Goal: Use online tool/utility: Utilize a website feature to perform a specific function

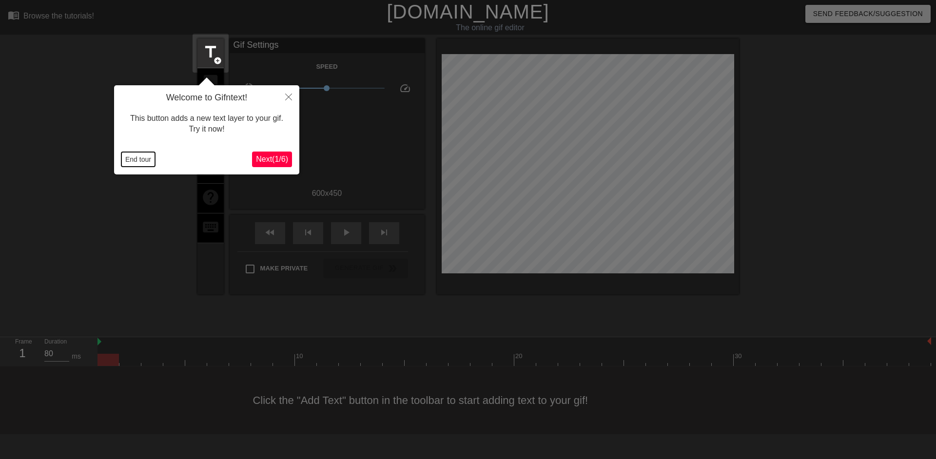
click at [132, 155] on button "End tour" at bounding box center [138, 159] width 34 height 15
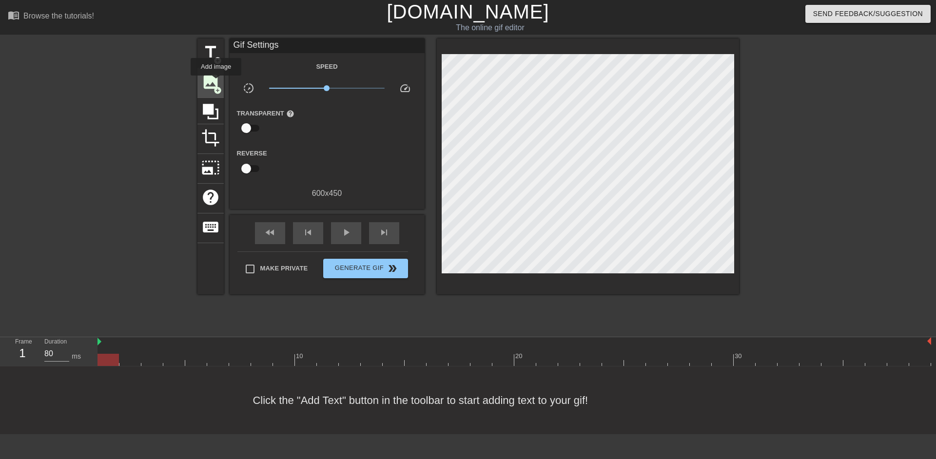
click at [216, 82] on span "image" at bounding box center [210, 82] width 19 height 19
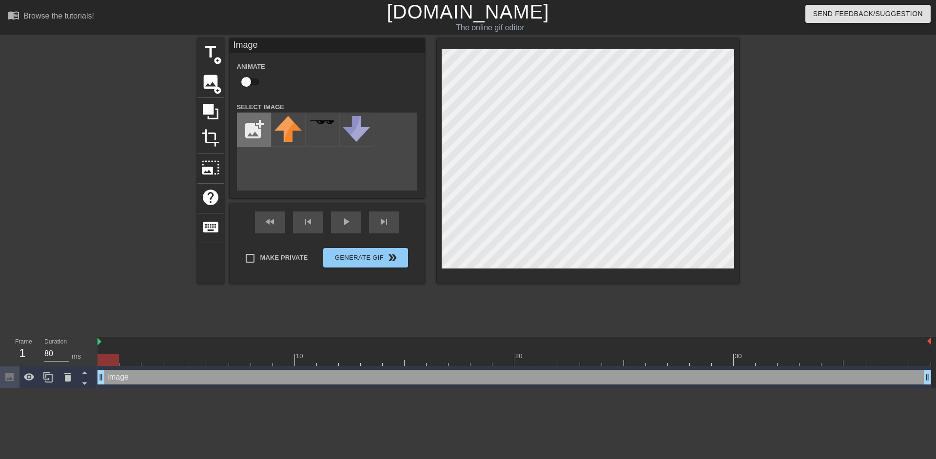
click at [262, 128] on input "file" at bounding box center [253, 129] width 33 height 33
click at [260, 135] on input "file" at bounding box center [253, 129] width 33 height 33
type input "C:\fakepath\splash 1 (1).png"
click at [282, 134] on img at bounding box center [287, 131] width 27 height 31
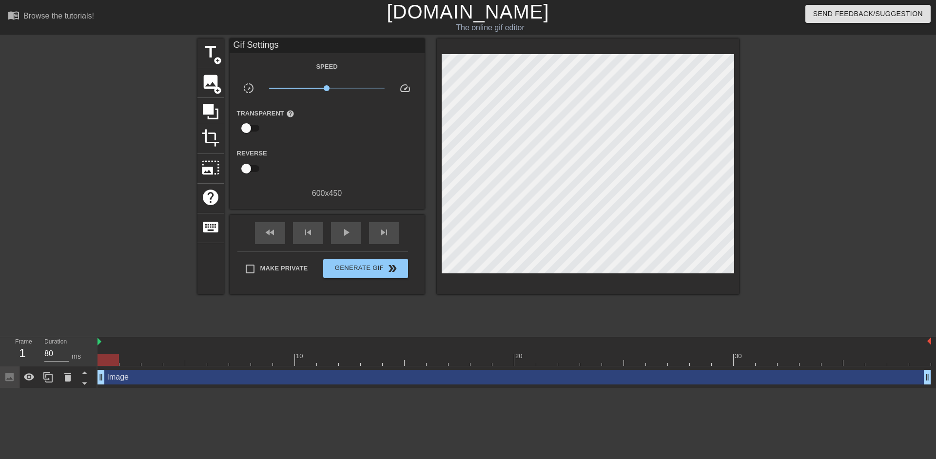
click at [778, 127] on div at bounding box center [824, 185] width 146 height 292
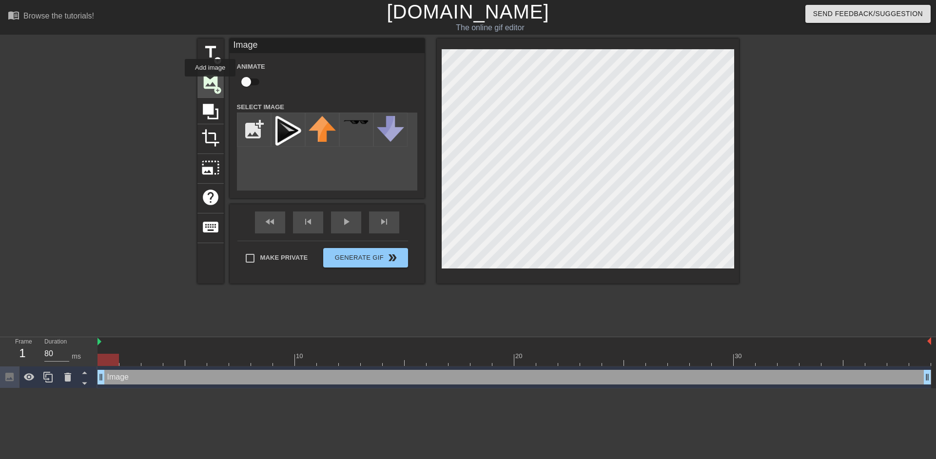
click at [210, 83] on span "image" at bounding box center [210, 82] width 19 height 19
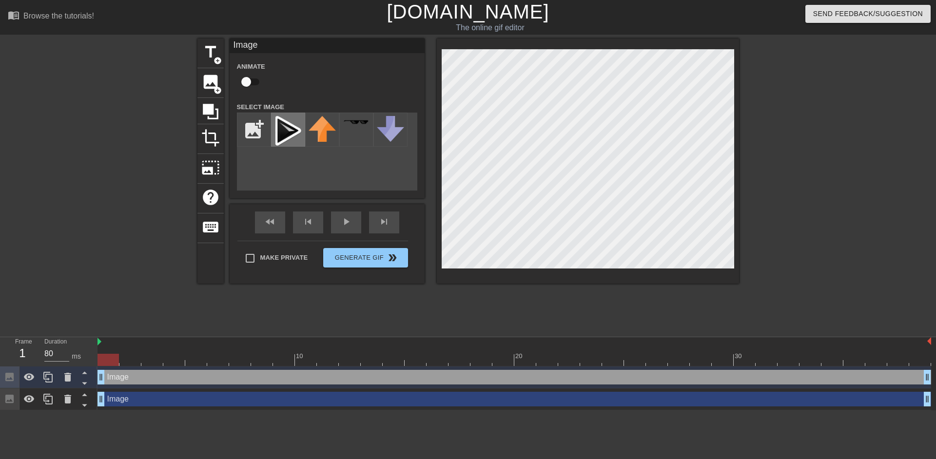
click at [286, 129] on img at bounding box center [287, 131] width 27 height 31
click at [251, 79] on input "checkbox" at bounding box center [246, 82] width 56 height 19
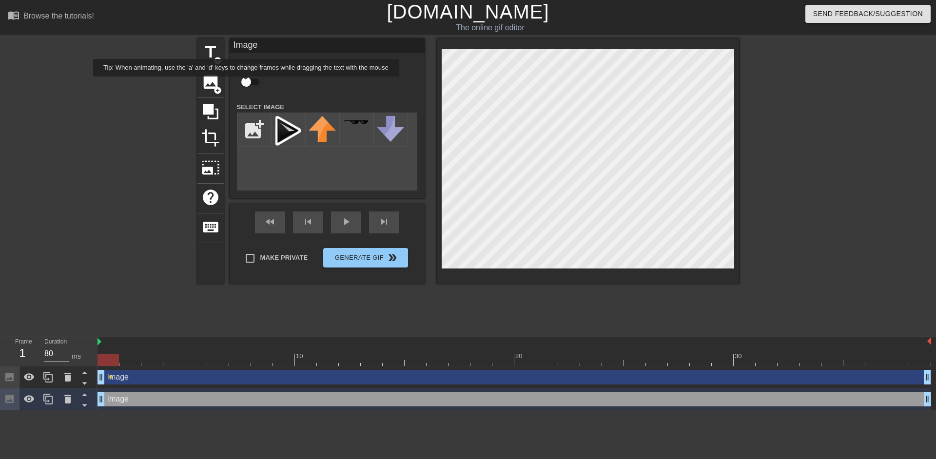
click at [246, 83] on input "checkbox" at bounding box center [246, 82] width 56 height 19
checkbox input "true"
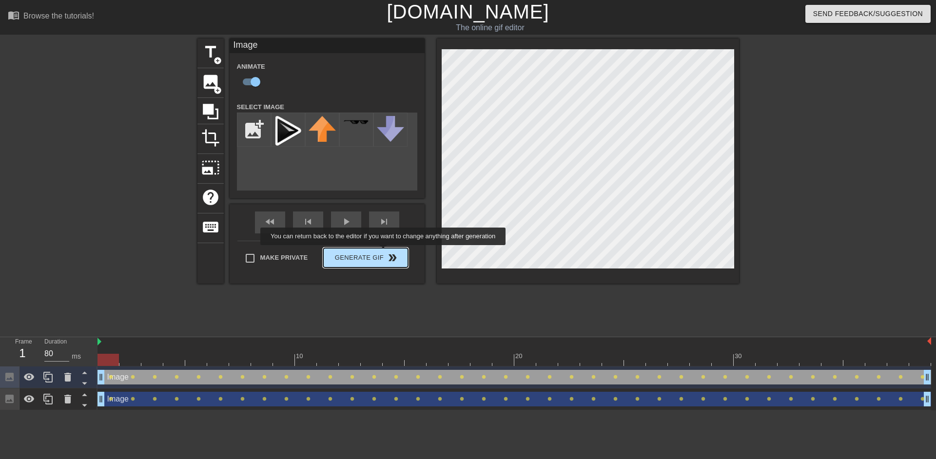
click at [384, 252] on div "Make Private Generate Gif double_arrow" at bounding box center [322, 260] width 171 height 39
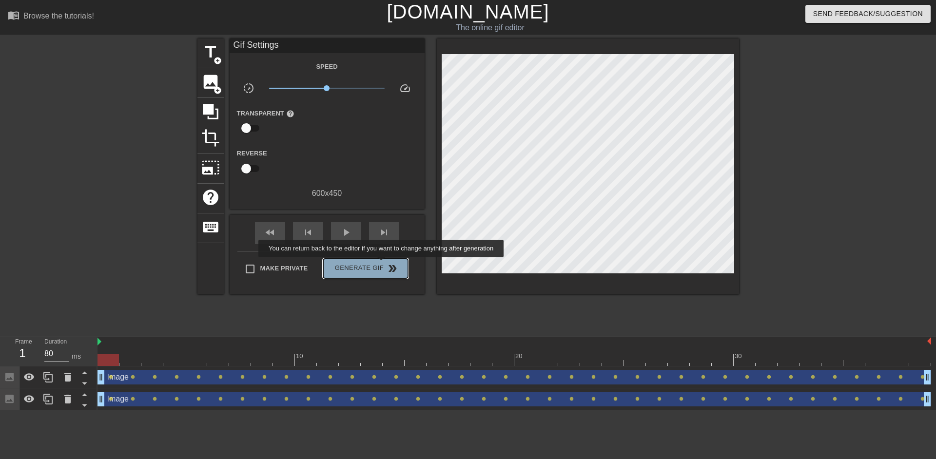
click at [387, 264] on span "double_arrow" at bounding box center [393, 269] width 12 height 12
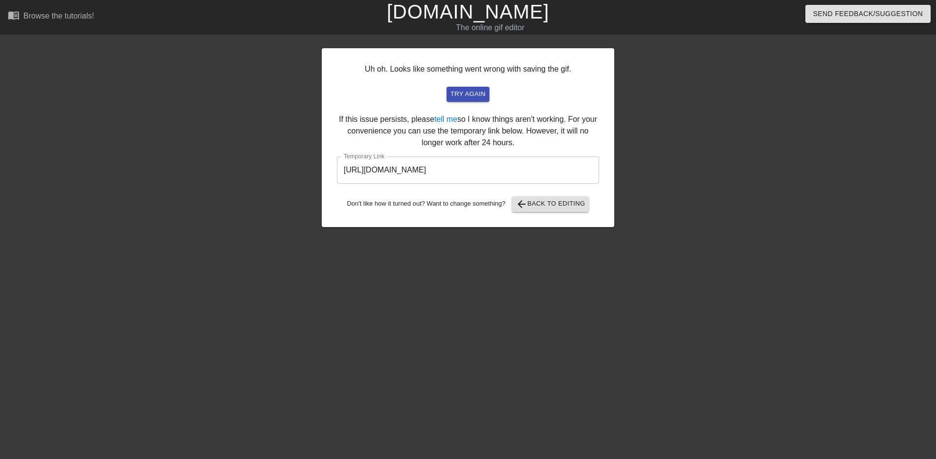
click at [512, 172] on input "https://www.gifntext.com/temp_generations/86RJPIk8.gif" at bounding box center [468, 169] width 262 height 27
click at [473, 15] on link "[DOMAIN_NAME]" at bounding box center [468, 11] width 162 height 21
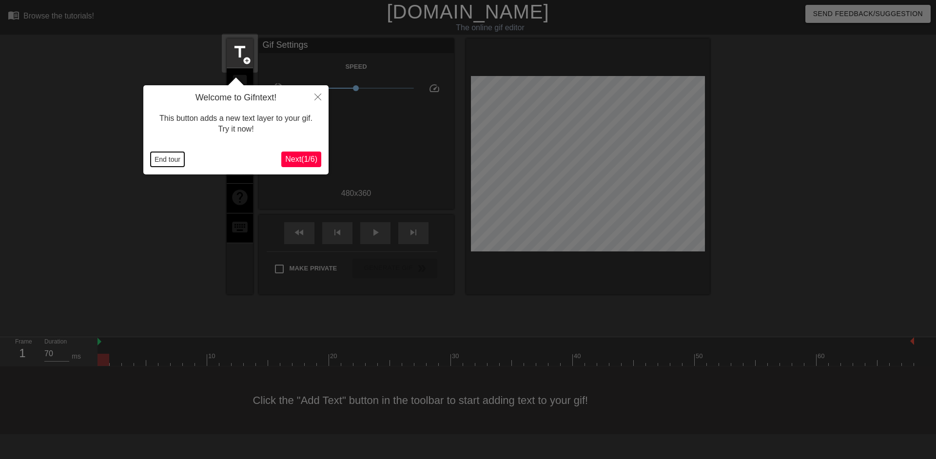
click at [175, 161] on button "End tour" at bounding box center [168, 159] width 34 height 15
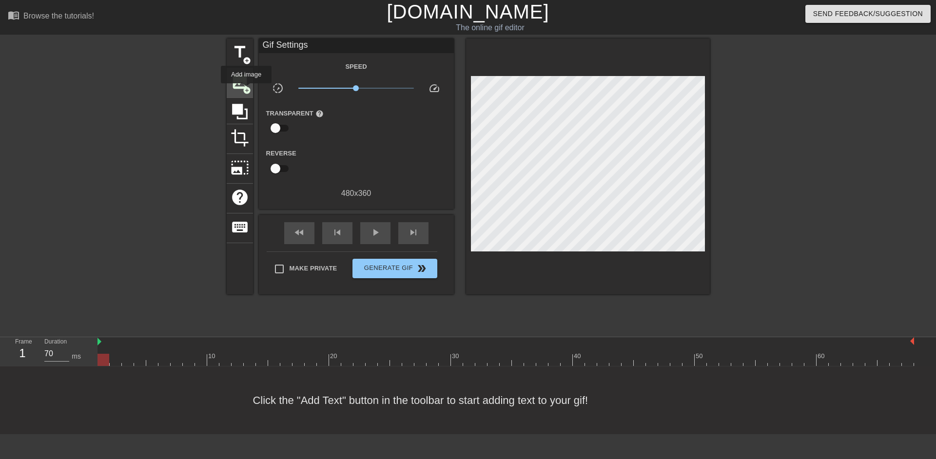
click at [246, 88] on span "add_circle" at bounding box center [247, 90] width 8 height 8
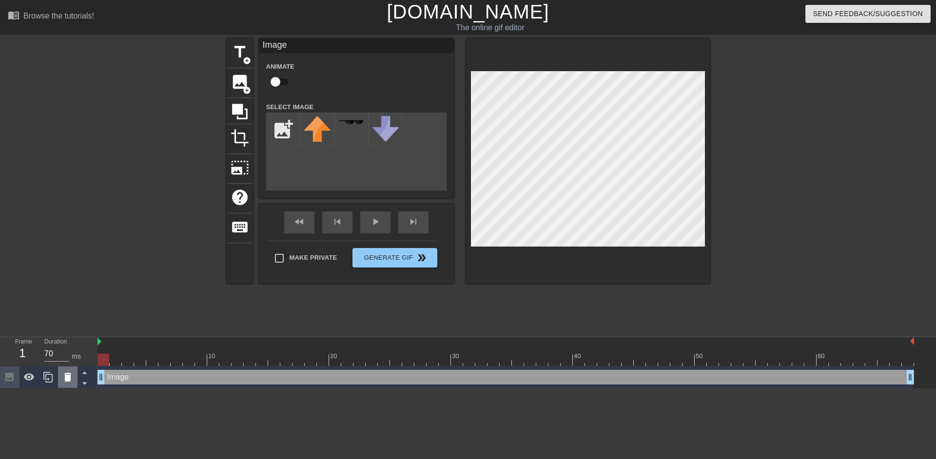
click at [69, 380] on icon at bounding box center [67, 377] width 7 height 9
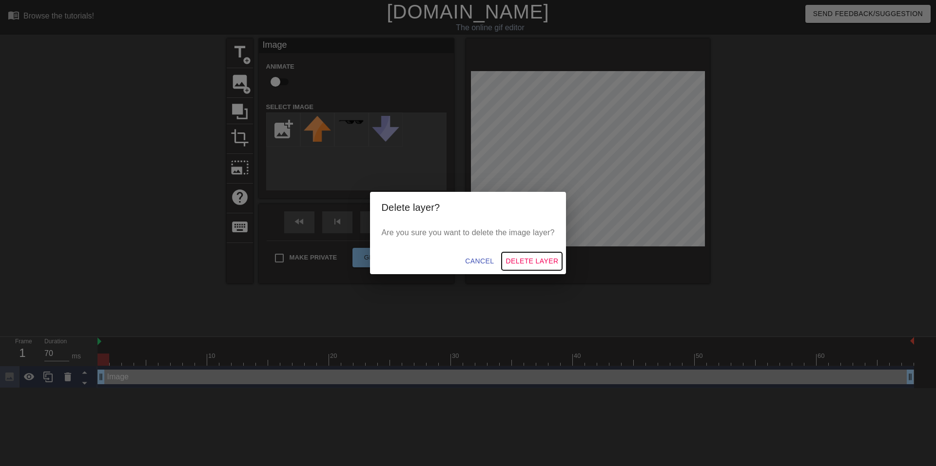
click at [533, 263] on span "Delete Layer" at bounding box center [531, 261] width 53 height 12
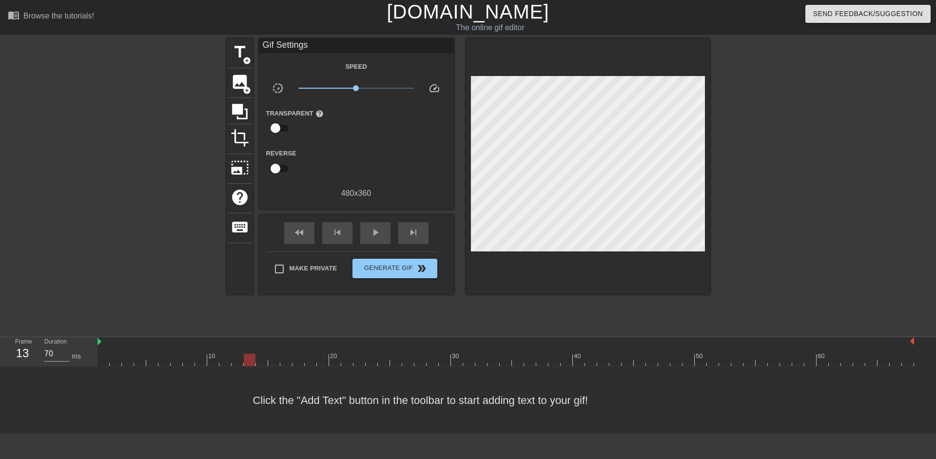
type input "70"
drag, startPoint x: 101, startPoint y: 360, endPoint x: 246, endPoint y: 350, distance: 145.1
click at [246, 350] on div "10 20 30 40 50 60" at bounding box center [505, 351] width 816 height 29
click at [247, 80] on span "image" at bounding box center [240, 82] width 19 height 19
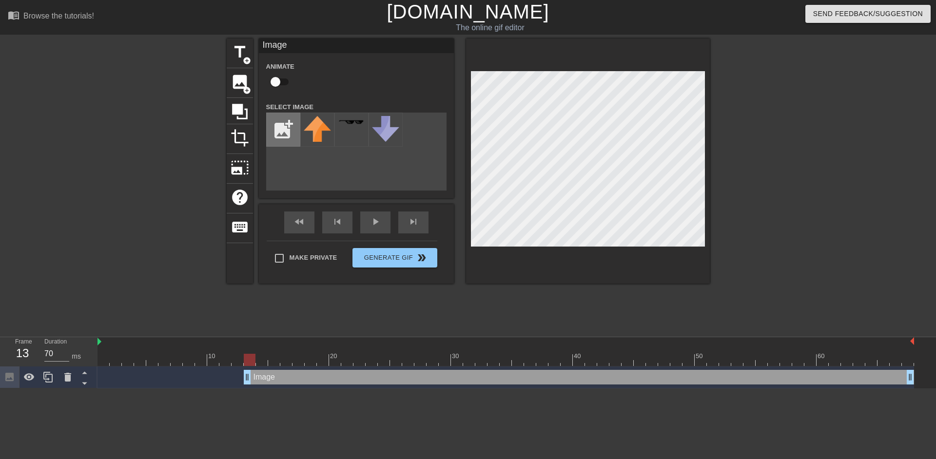
click at [289, 125] on input "file" at bounding box center [283, 129] width 33 height 33
type input "C:\fakepath\splash 1 (1).png"
click at [281, 83] on input "checkbox" at bounding box center [276, 82] width 56 height 19
checkbox input "true"
click at [320, 132] on img at bounding box center [317, 131] width 27 height 31
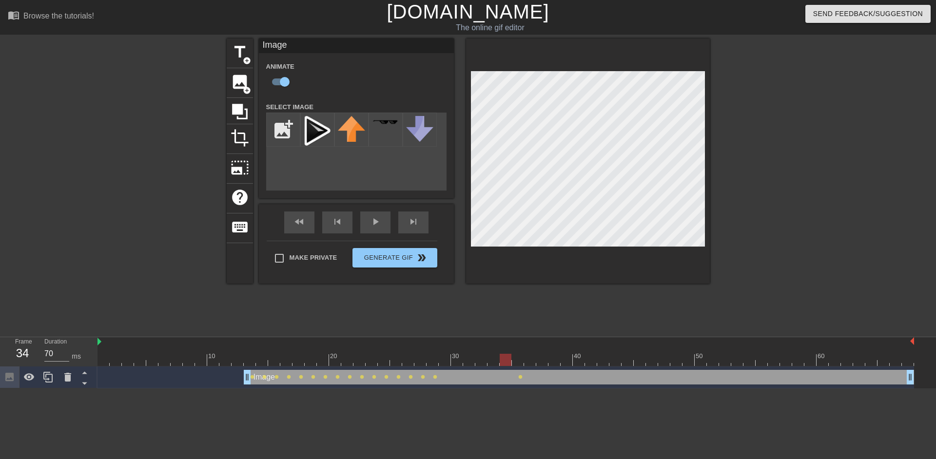
click at [501, 361] on div at bounding box center [505, 360] width 816 height 12
click at [489, 362] on div at bounding box center [505, 360] width 816 height 12
click at [481, 363] on div at bounding box center [505, 360] width 816 height 12
click at [494, 363] on div at bounding box center [505, 360] width 816 height 12
click at [505, 363] on div at bounding box center [505, 360] width 816 height 12
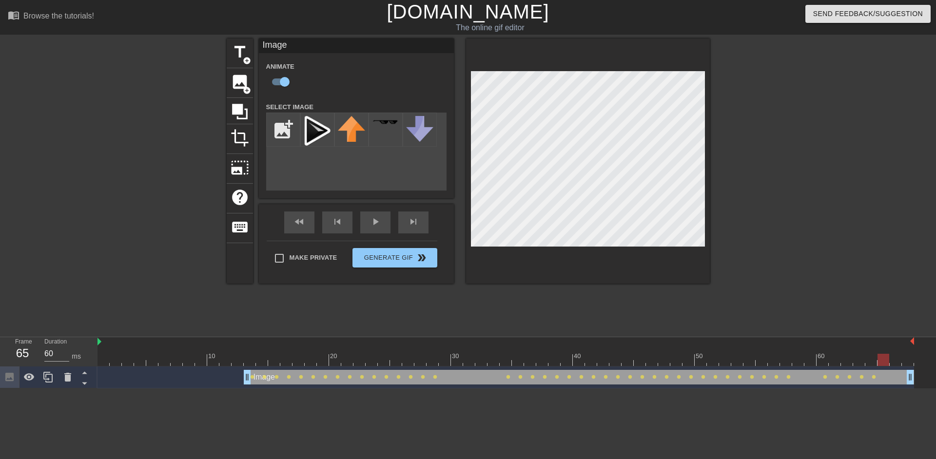
type input "70"
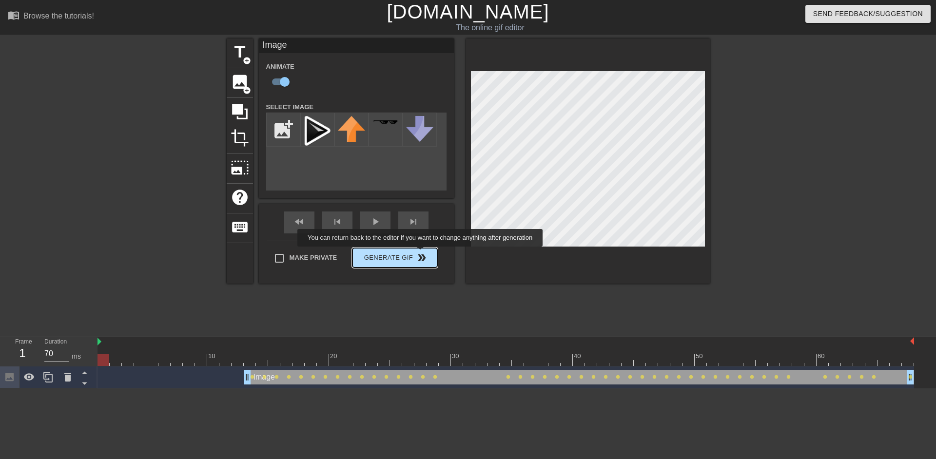
click at [421, 253] on div "Make Private Generate Gif double_arrow" at bounding box center [352, 260] width 171 height 39
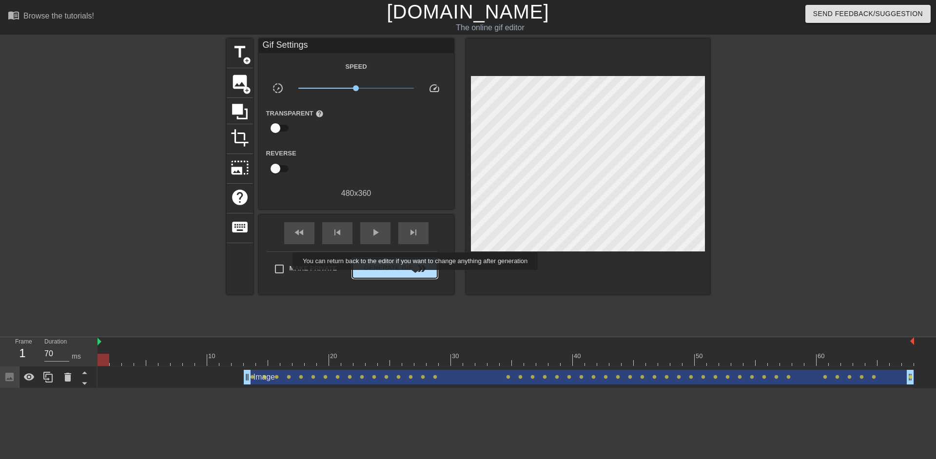
click at [416, 276] on button "Generate Gif double_arrow" at bounding box center [394, 268] width 84 height 19
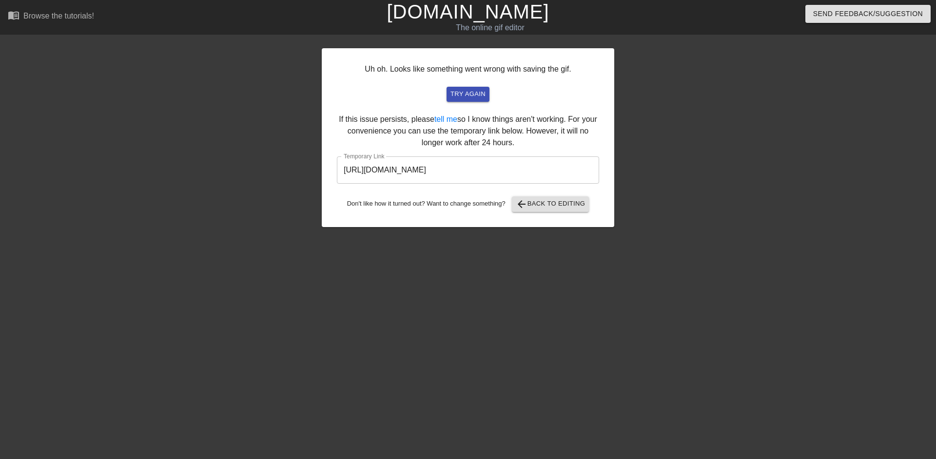
click at [394, 169] on input "https://www.gifntext.com/temp_generations/LqykyyKZ.gif" at bounding box center [468, 169] width 262 height 27
click at [467, 20] on link "[DOMAIN_NAME]" at bounding box center [468, 11] width 162 height 21
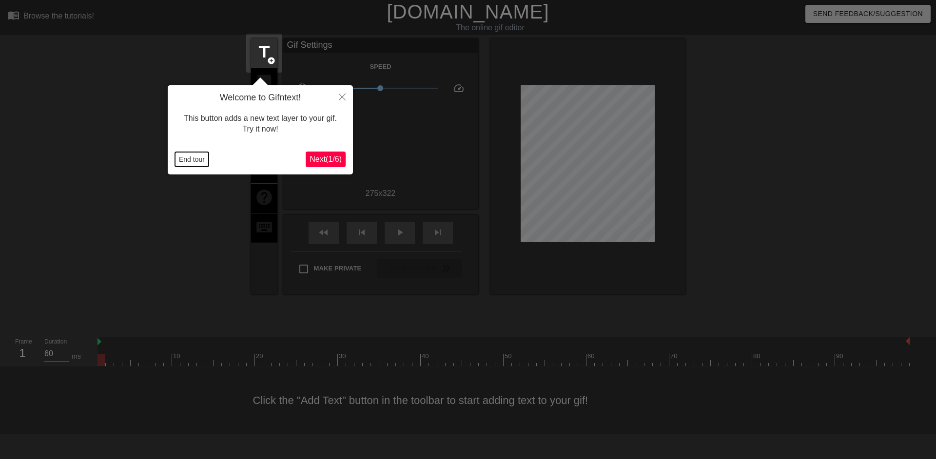
click at [193, 161] on button "End tour" at bounding box center [192, 159] width 34 height 15
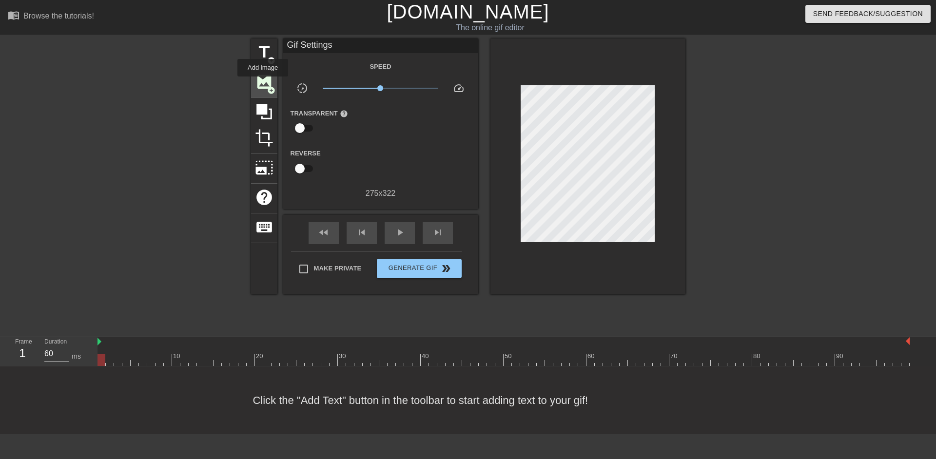
click at [263, 83] on span "image" at bounding box center [264, 82] width 19 height 19
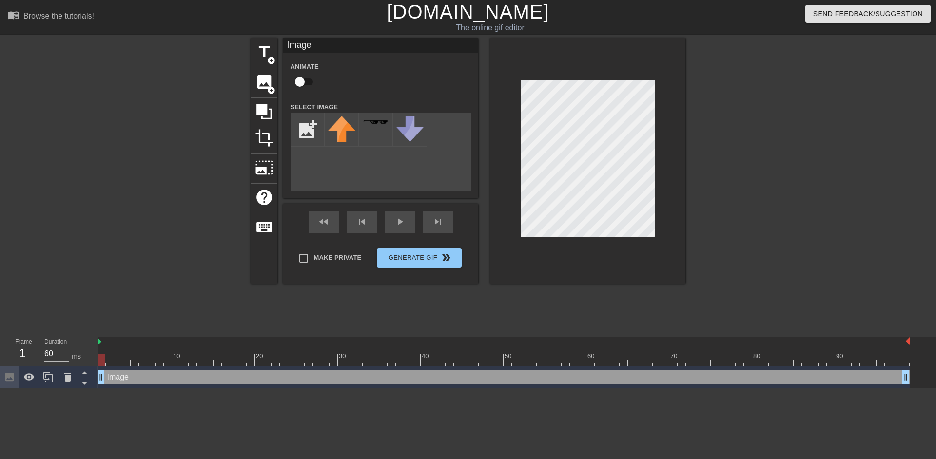
click at [305, 79] on input "checkbox" at bounding box center [300, 82] width 56 height 19
checkbox input "true"
click at [310, 131] on input "file" at bounding box center [307, 129] width 33 height 33
type input "C:\fakepath\splash 1 (1).png"
click at [348, 131] on img at bounding box center [341, 131] width 27 height 31
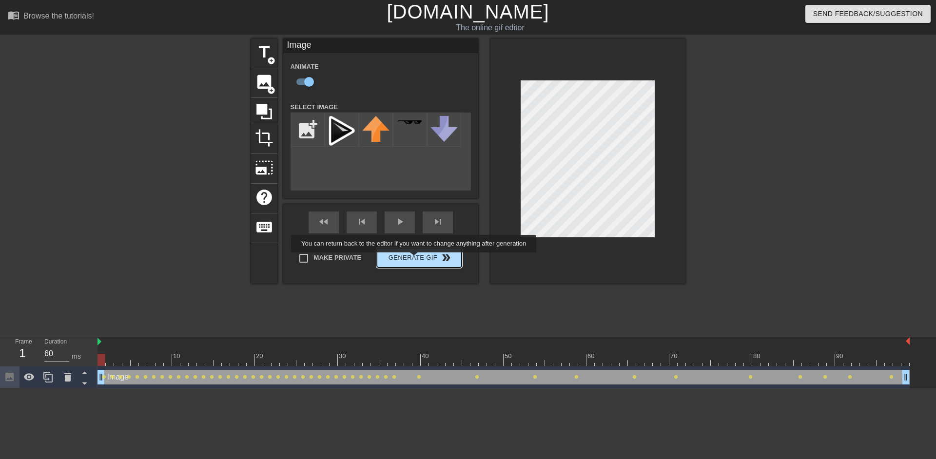
click at [417, 259] on button "Generate Gif double_arrow" at bounding box center [419, 257] width 84 height 19
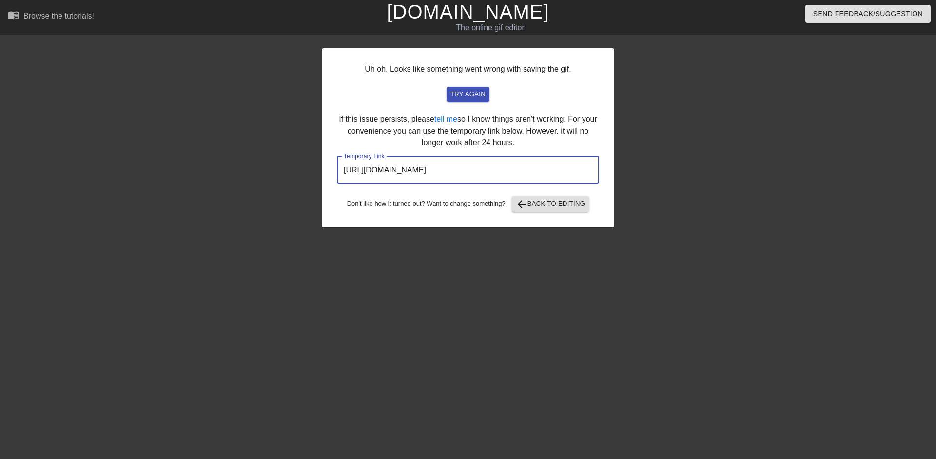
click at [448, 173] on input "https://www.gifntext.com/temp_generations/bCWfvEFI.gif" at bounding box center [468, 169] width 262 height 27
click at [505, 15] on link "[DOMAIN_NAME]" at bounding box center [468, 11] width 162 height 21
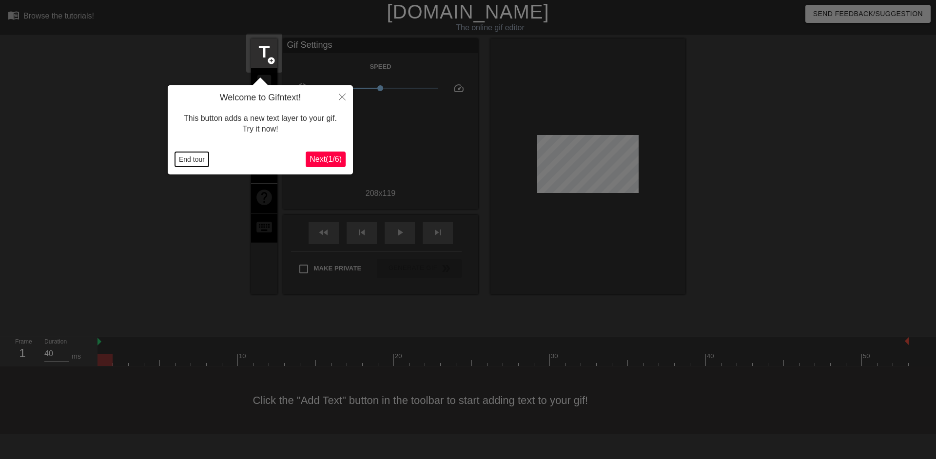
click at [193, 163] on button "End tour" at bounding box center [192, 159] width 34 height 15
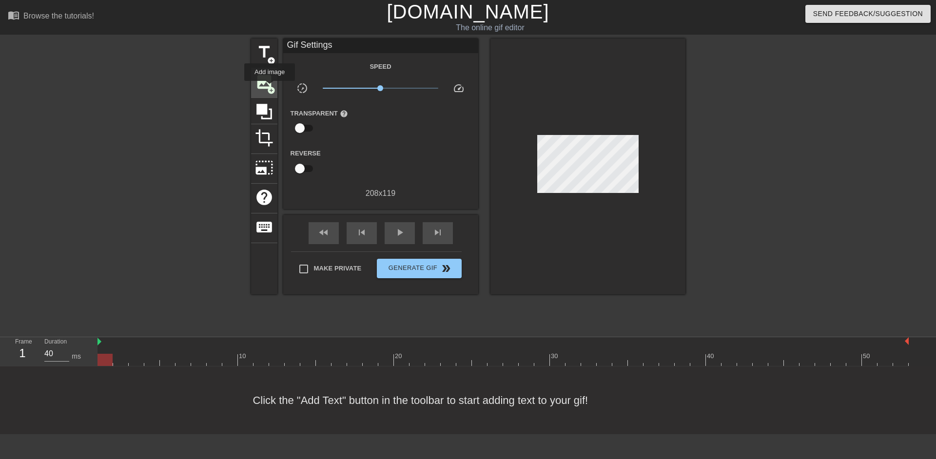
click at [270, 88] on span "add_circle" at bounding box center [271, 90] width 8 height 8
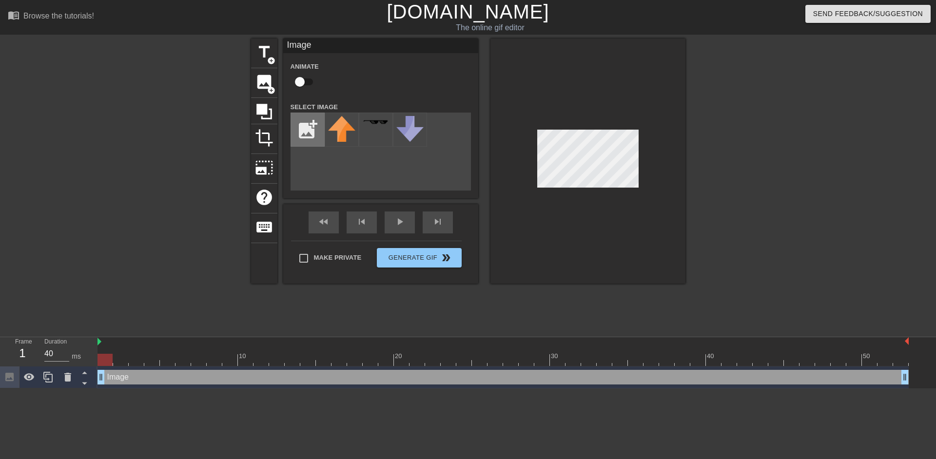
click at [302, 129] on input "file" at bounding box center [307, 129] width 33 height 33
type input "C:\fakepath\splash 1 (1).png"
click at [338, 135] on img at bounding box center [341, 131] width 27 height 31
click at [307, 81] on input "checkbox" at bounding box center [300, 82] width 56 height 19
checkbox input "true"
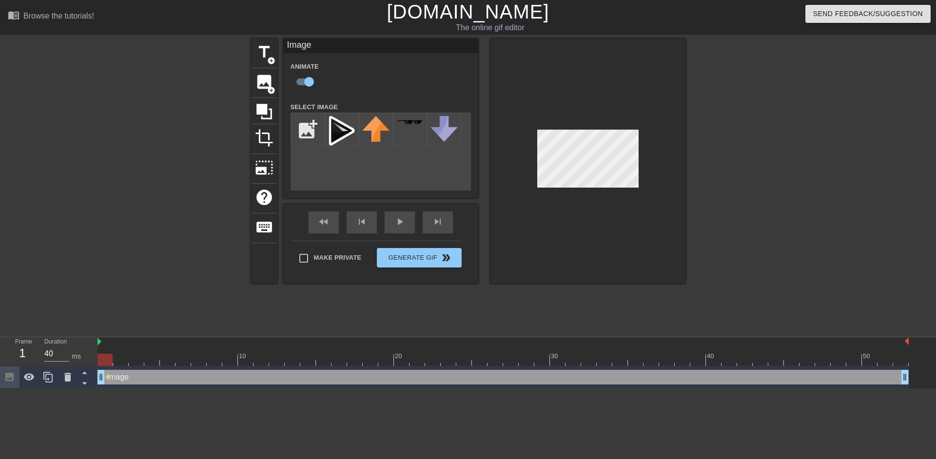
click at [328, 167] on div "add_photo_alternate" at bounding box center [380, 152] width 180 height 78
click at [306, 134] on input "file" at bounding box center [307, 129] width 33 height 33
click at [268, 88] on span "add_circle" at bounding box center [271, 90] width 8 height 8
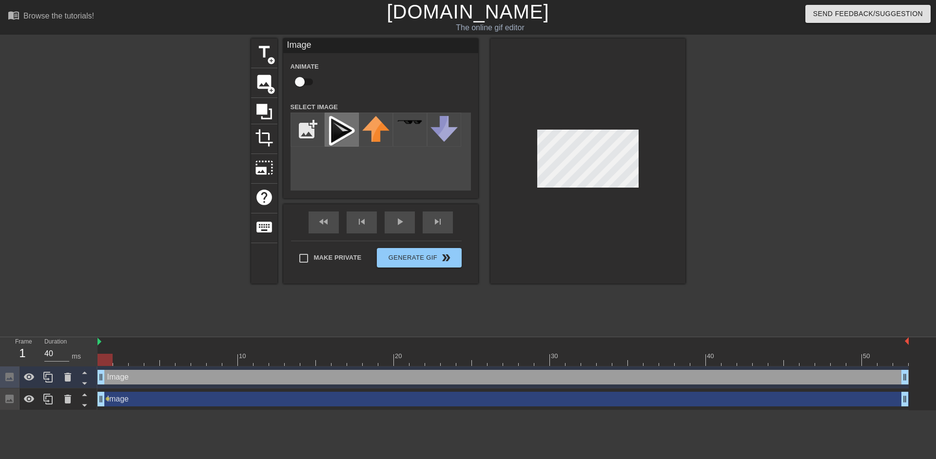
click at [352, 139] on img at bounding box center [341, 131] width 27 height 31
drag, startPoint x: 309, startPoint y: 84, endPoint x: 346, endPoint y: 99, distance: 39.6
click at [309, 84] on input "checkbox" at bounding box center [300, 82] width 56 height 19
checkbox input "true"
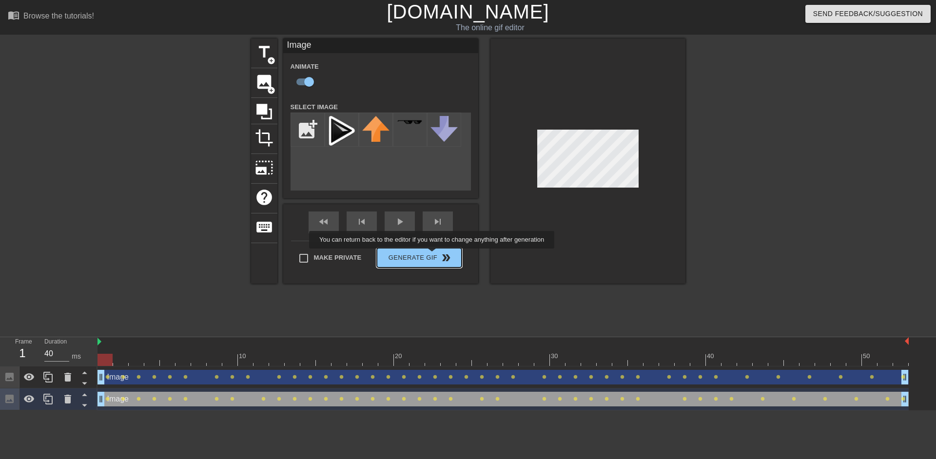
click at [433, 255] on div "Make Private Generate Gif double_arrow" at bounding box center [376, 260] width 171 height 39
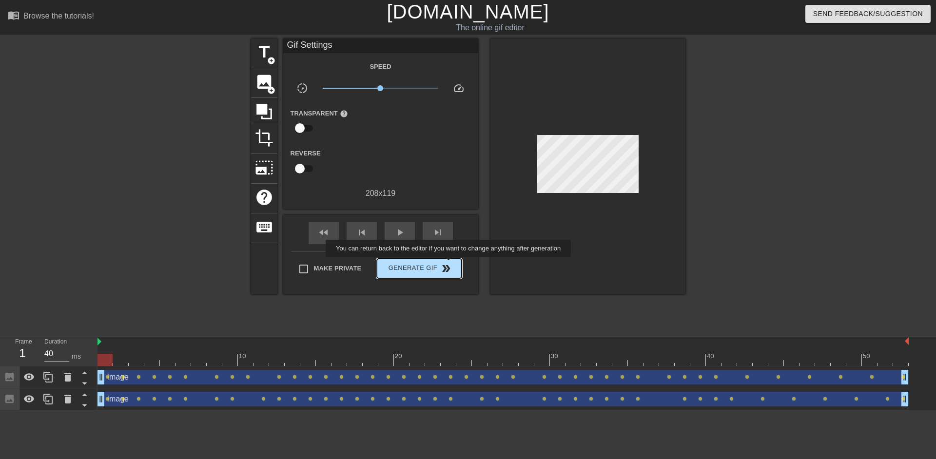
click at [449, 264] on span "Generate Gif double_arrow" at bounding box center [419, 269] width 77 height 12
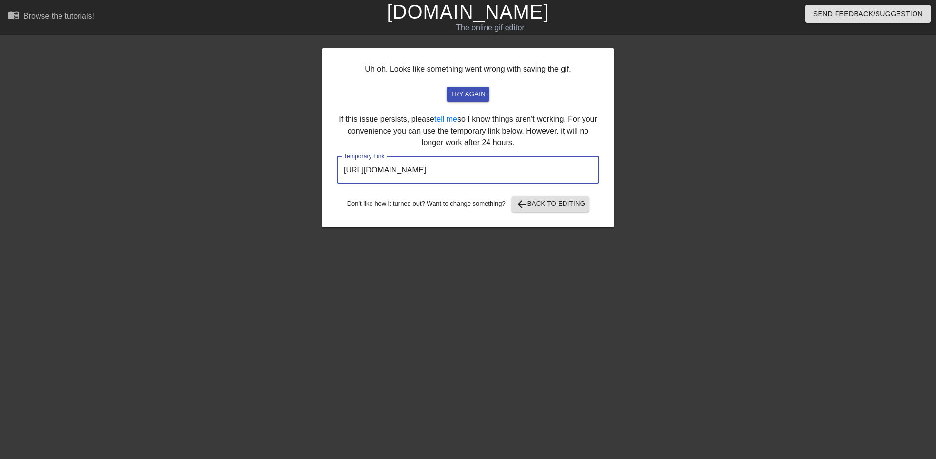
click at [473, 170] on input "https://www.gifntext.com/temp_generations/J6fDmoG6.gif" at bounding box center [468, 169] width 262 height 27
click at [443, 21] on link "[DOMAIN_NAME]" at bounding box center [468, 11] width 162 height 21
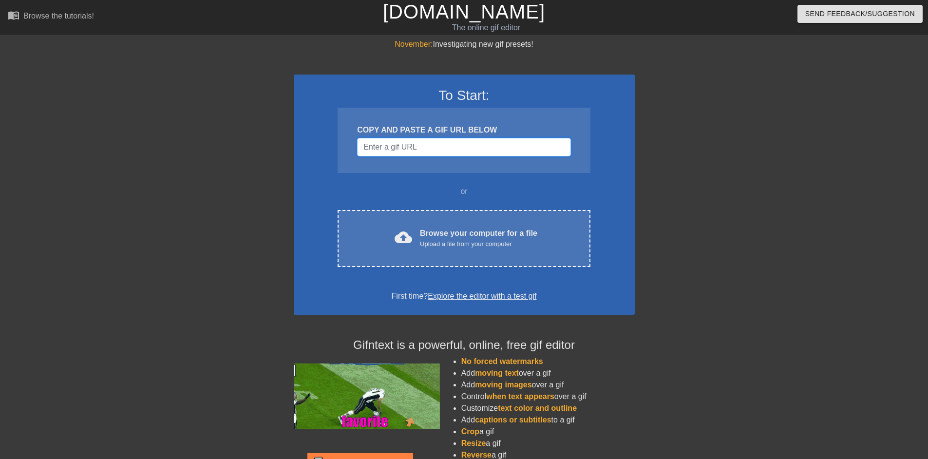
click at [525, 145] on input "Username" at bounding box center [463, 147] width 213 height 19
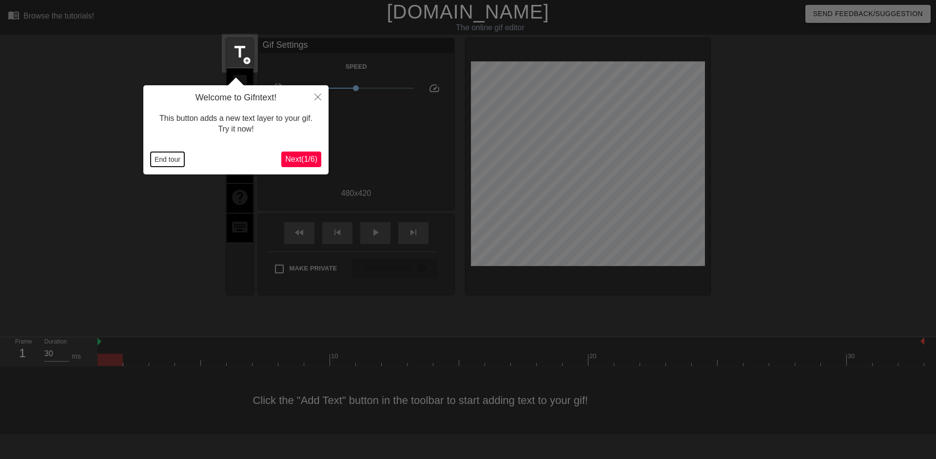
click at [166, 153] on button "End tour" at bounding box center [168, 159] width 34 height 15
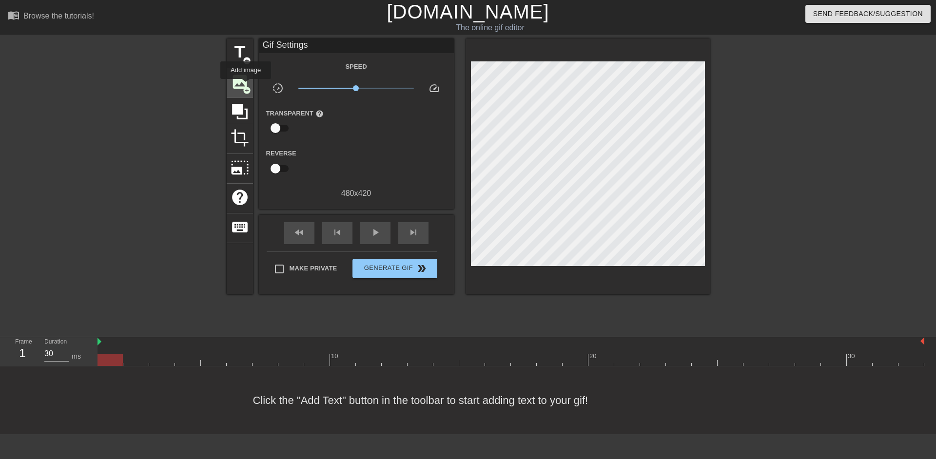
click at [244, 85] on span "image" at bounding box center [240, 82] width 19 height 19
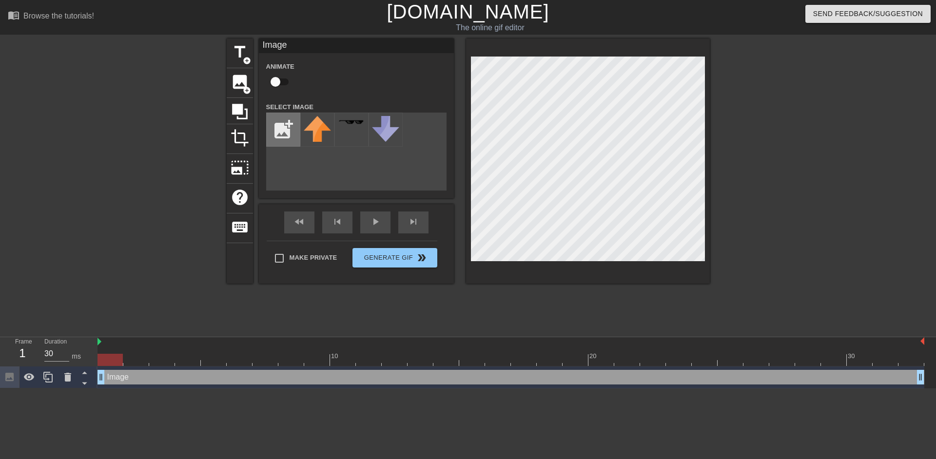
click at [287, 126] on input "file" at bounding box center [283, 129] width 33 height 33
type input "C:\fakepath\splash 1 (1).png"
click at [317, 128] on img at bounding box center [317, 131] width 27 height 31
click at [278, 80] on input "checkbox" at bounding box center [276, 82] width 56 height 19
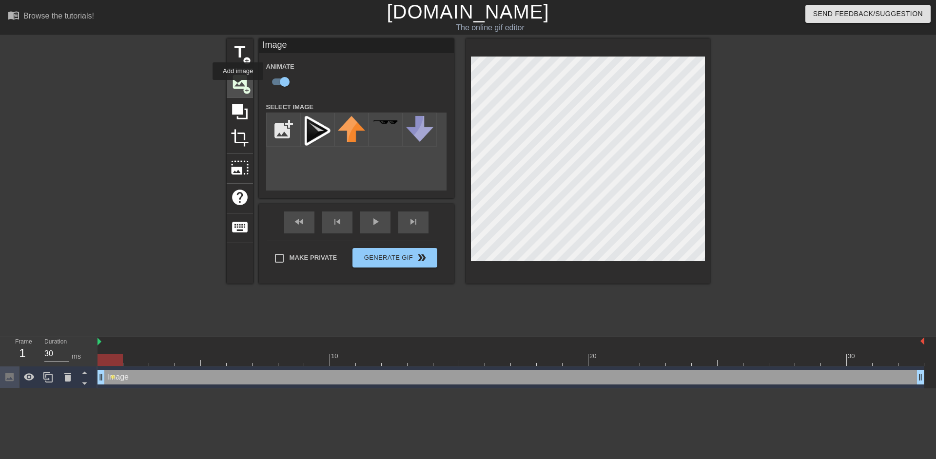
click at [238, 87] on span "image" at bounding box center [240, 82] width 19 height 19
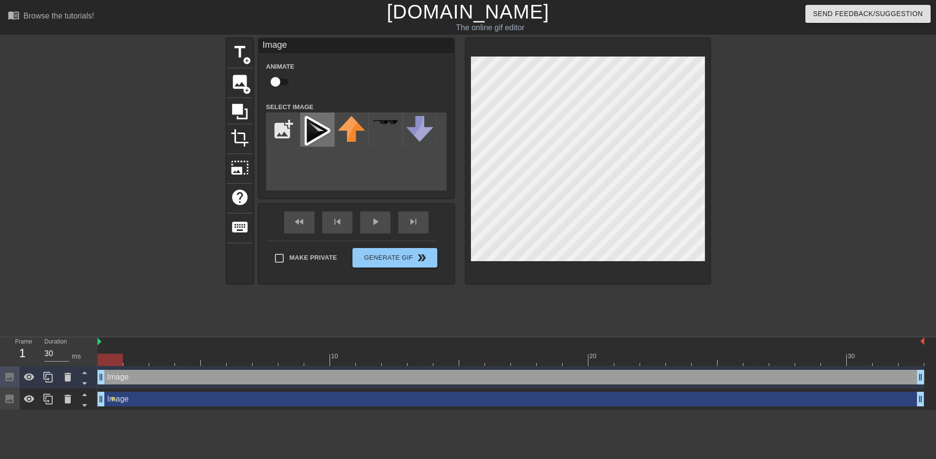
click at [312, 130] on img at bounding box center [317, 131] width 27 height 31
click at [285, 83] on input "checkbox" at bounding box center [276, 82] width 56 height 19
checkbox input "true"
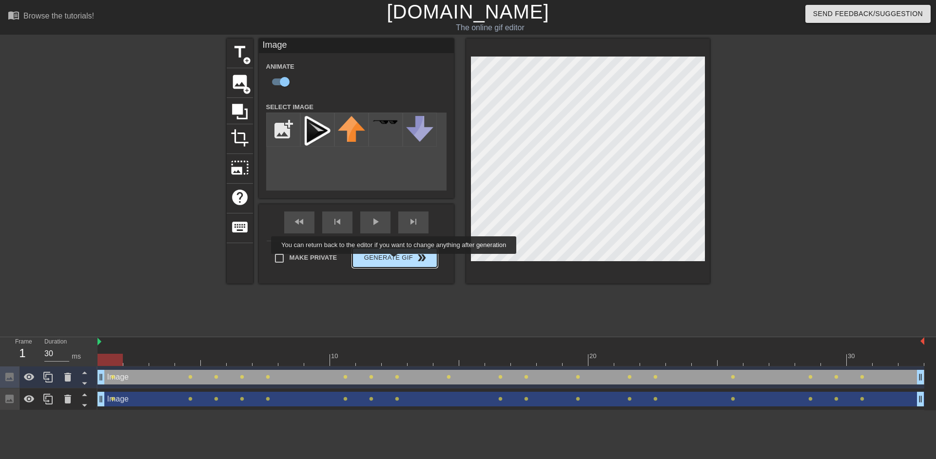
click at [395, 261] on button "Generate Gif double_arrow" at bounding box center [394, 257] width 84 height 19
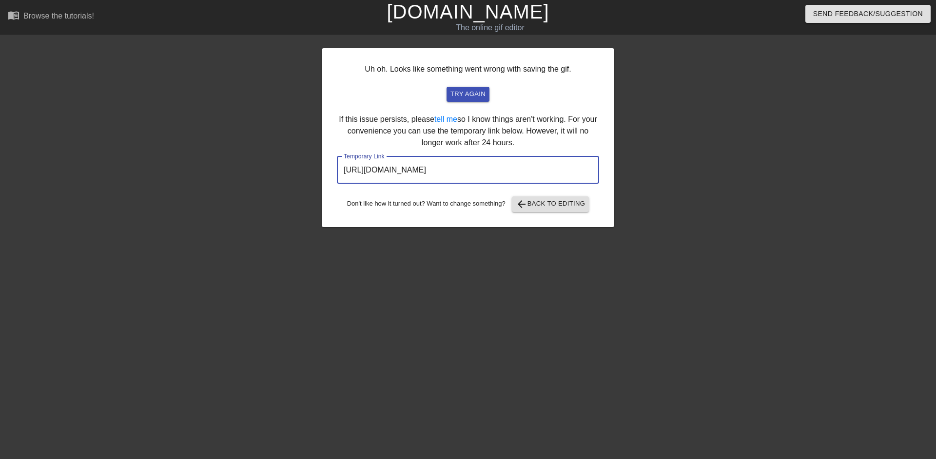
click at [367, 171] on input "https://www.gifntext.com/temp_generations/ZtkYz5b9.gif" at bounding box center [468, 169] width 262 height 27
click at [451, 6] on link "[DOMAIN_NAME]" at bounding box center [468, 11] width 162 height 21
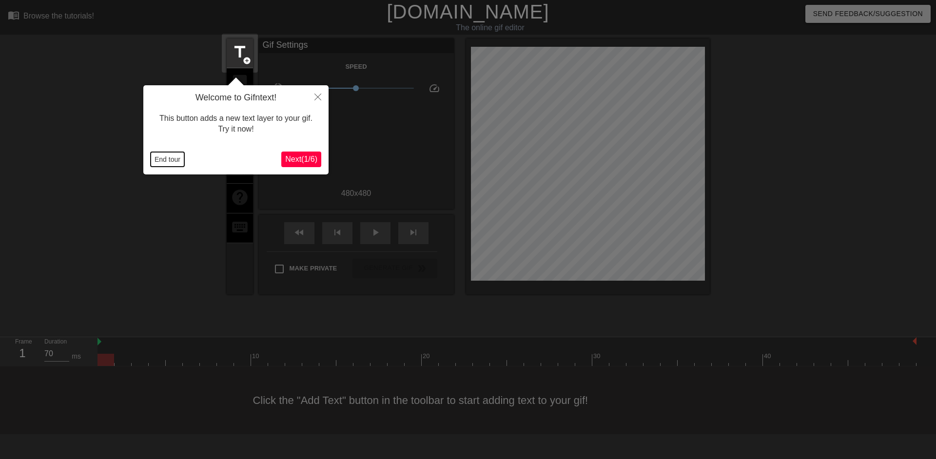
click at [173, 158] on button "End tour" at bounding box center [168, 159] width 34 height 15
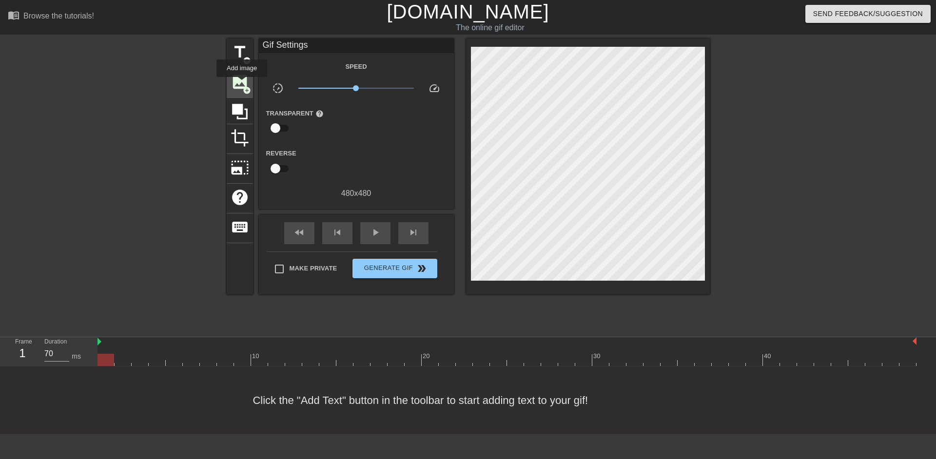
click at [242, 84] on span "image" at bounding box center [240, 82] width 19 height 19
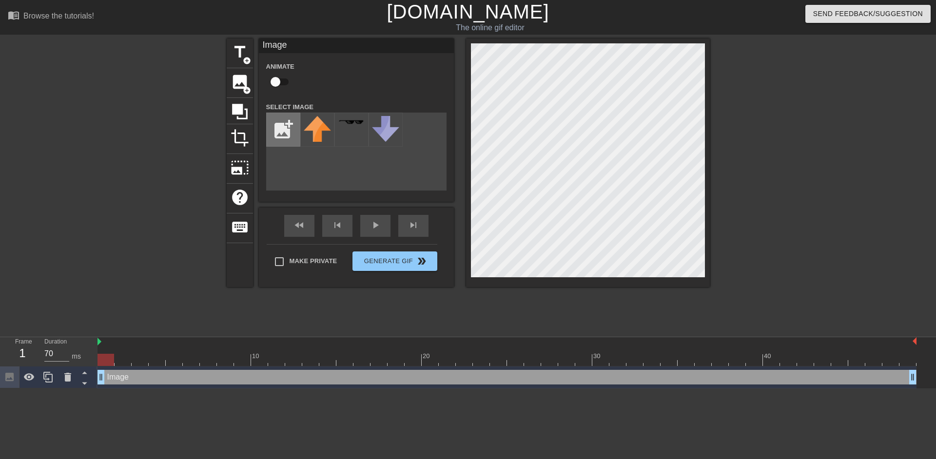
click at [280, 130] on input "file" at bounding box center [283, 129] width 33 height 33
type input "C:\fakepath\splash 1 (1).png"
click at [317, 129] on img at bounding box center [317, 131] width 27 height 31
drag, startPoint x: 276, startPoint y: 81, endPoint x: 279, endPoint y: 91, distance: 10.6
click at [277, 81] on input "checkbox" at bounding box center [276, 82] width 56 height 19
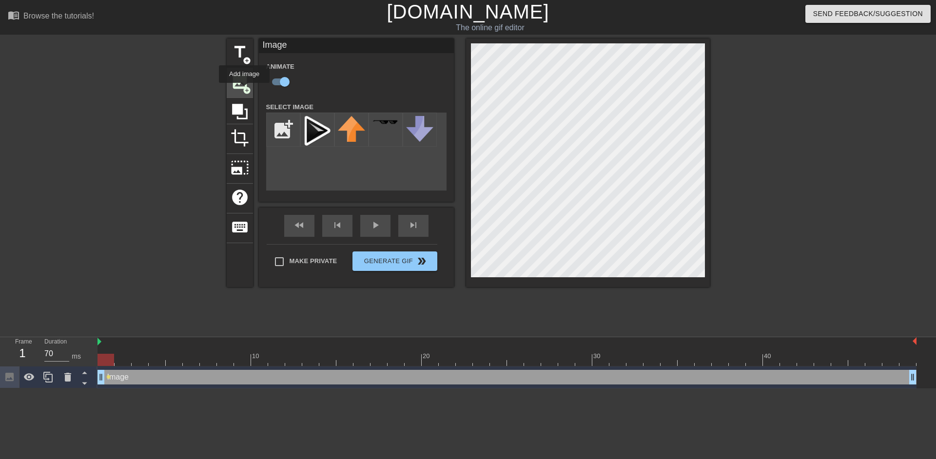
click at [244, 90] on span "add_circle" at bounding box center [247, 90] width 8 height 8
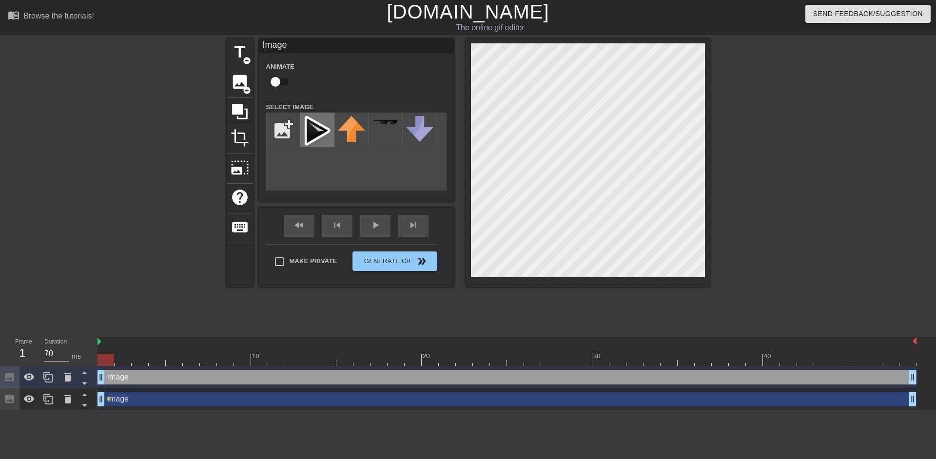
click at [317, 129] on img at bounding box center [317, 131] width 27 height 31
click at [282, 81] on input "checkbox" at bounding box center [276, 82] width 56 height 19
checkbox input "true"
type input "70"
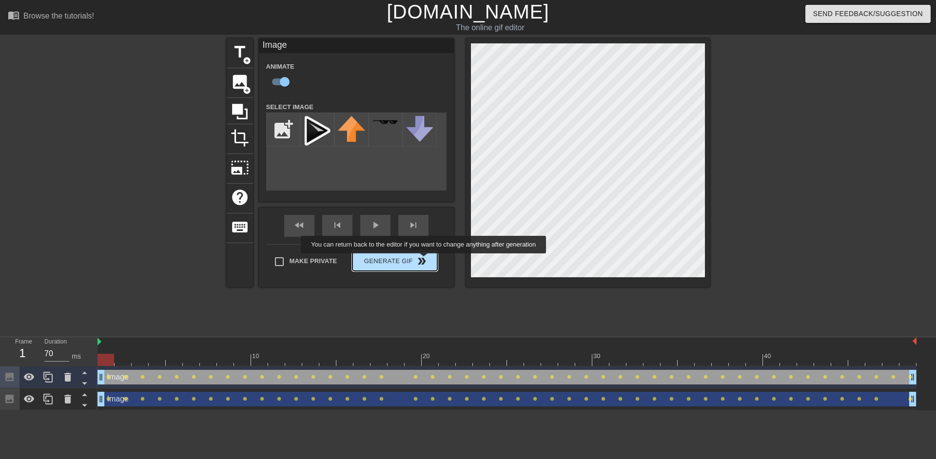
click at [425, 260] on button "Generate Gif double_arrow" at bounding box center [394, 260] width 84 height 19
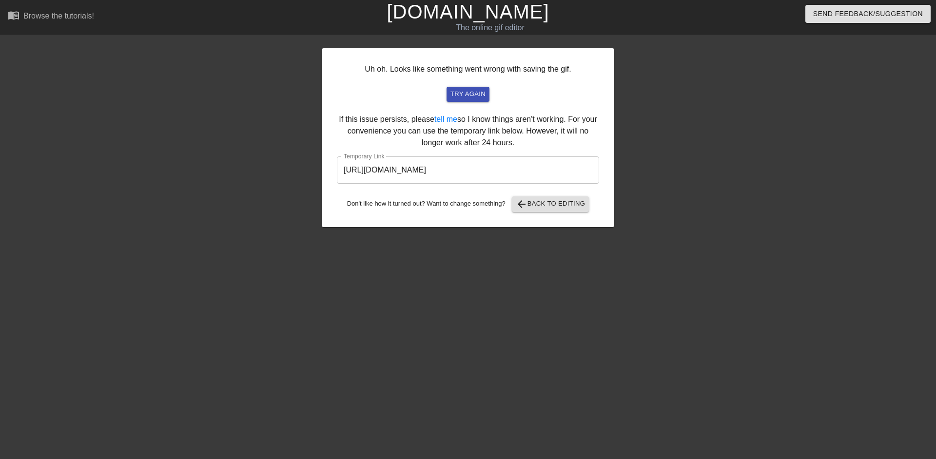
click at [430, 173] on input "[URL][DOMAIN_NAME]" at bounding box center [468, 169] width 262 height 27
click at [462, 19] on link "[DOMAIN_NAME]" at bounding box center [468, 11] width 162 height 21
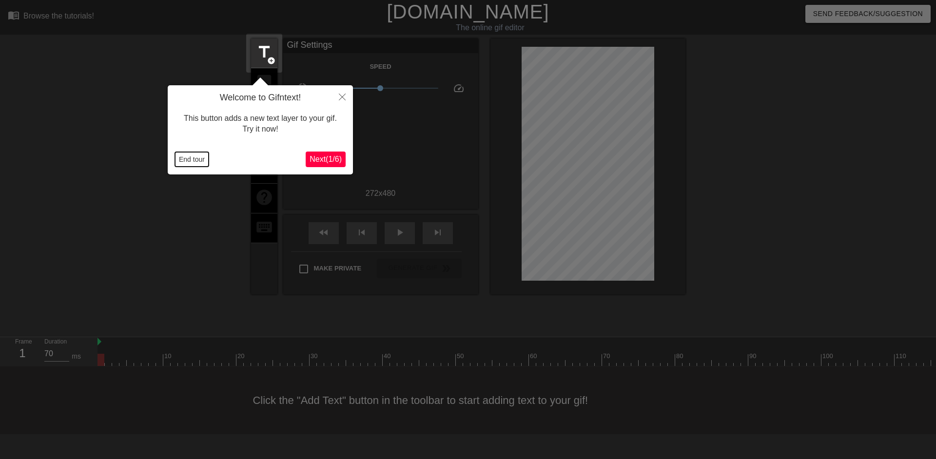
click at [185, 157] on button "End tour" at bounding box center [192, 159] width 34 height 15
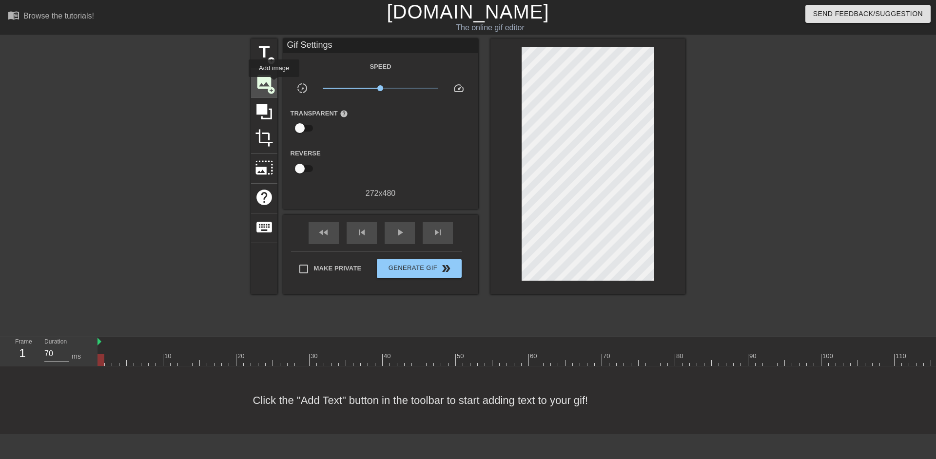
click at [274, 84] on div "image add_circle" at bounding box center [264, 83] width 26 height 30
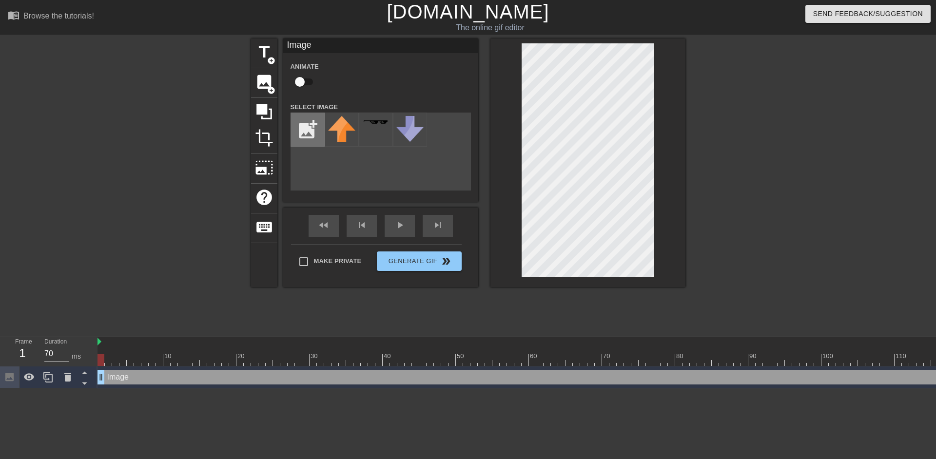
click at [314, 127] on input "file" at bounding box center [307, 129] width 33 height 33
type input "C:\fakepath\splash 1 (1).png"
click at [336, 130] on img at bounding box center [341, 131] width 27 height 31
click at [301, 80] on input "checkbox" at bounding box center [300, 82] width 56 height 19
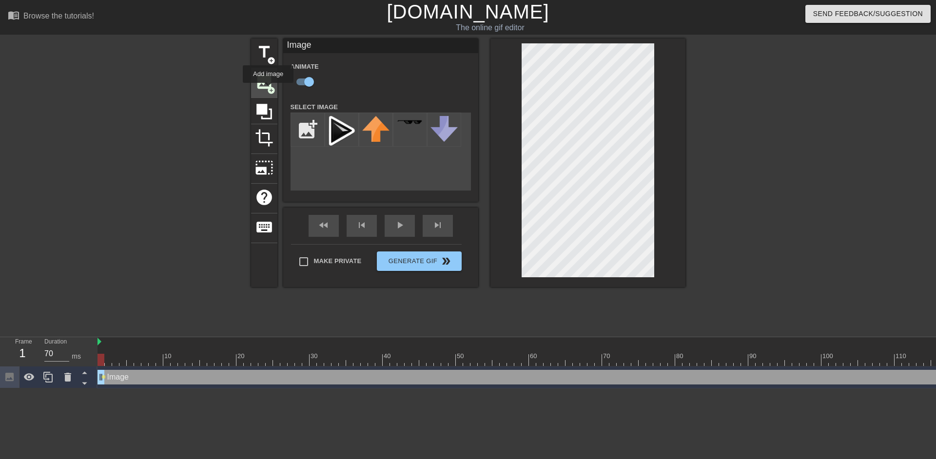
click at [268, 86] on span "add_circle" at bounding box center [271, 90] width 8 height 8
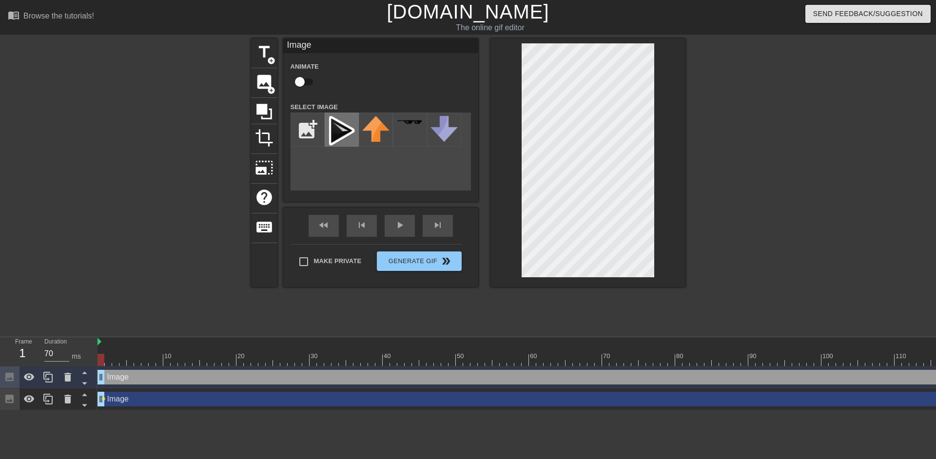
click at [347, 132] on img at bounding box center [341, 131] width 27 height 31
click at [306, 83] on input "checkbox" at bounding box center [300, 82] width 56 height 19
checkbox input "true"
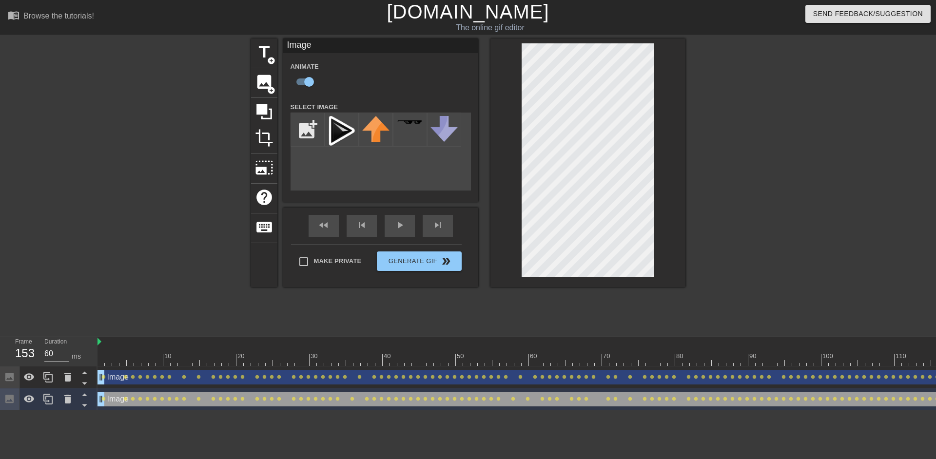
type input "70"
click at [451, 255] on div "Make Private Generate Gif double_arrow" at bounding box center [376, 263] width 171 height 39
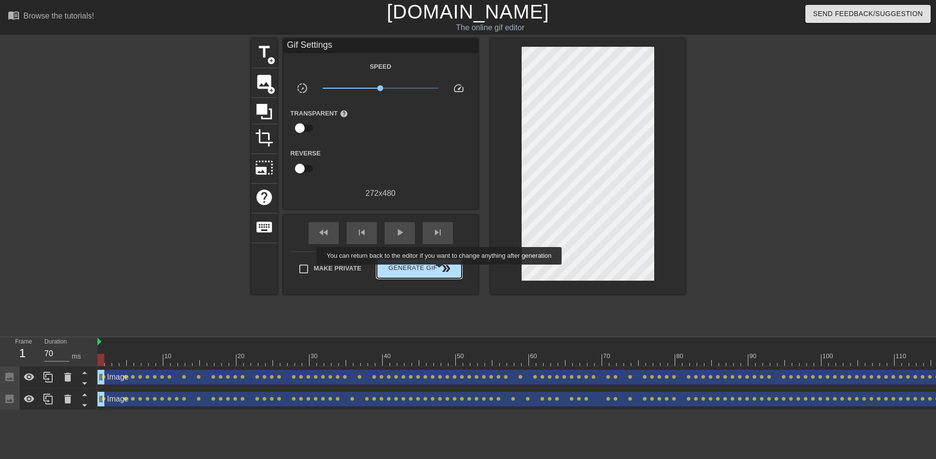
click at [440, 271] on span "double_arrow" at bounding box center [446, 269] width 12 height 12
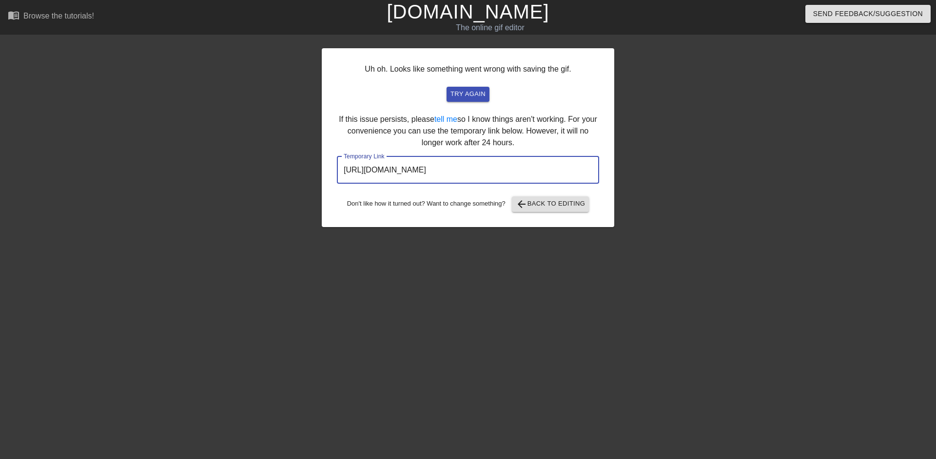
click at [394, 171] on input "[URL][DOMAIN_NAME]" at bounding box center [468, 169] width 262 height 27
